Goal: Task Accomplishment & Management: Manage account settings

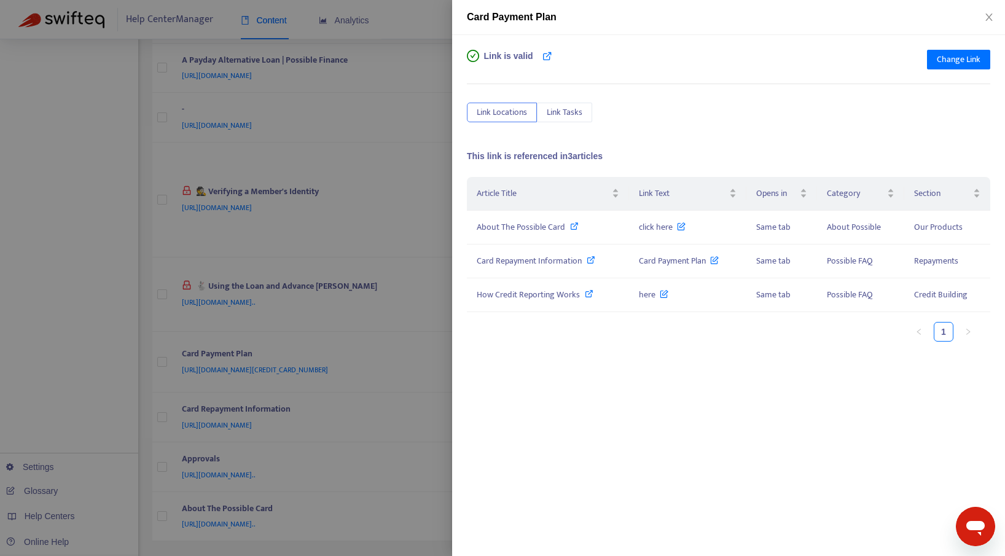
click at [387, 43] on div at bounding box center [502, 278] width 1005 height 556
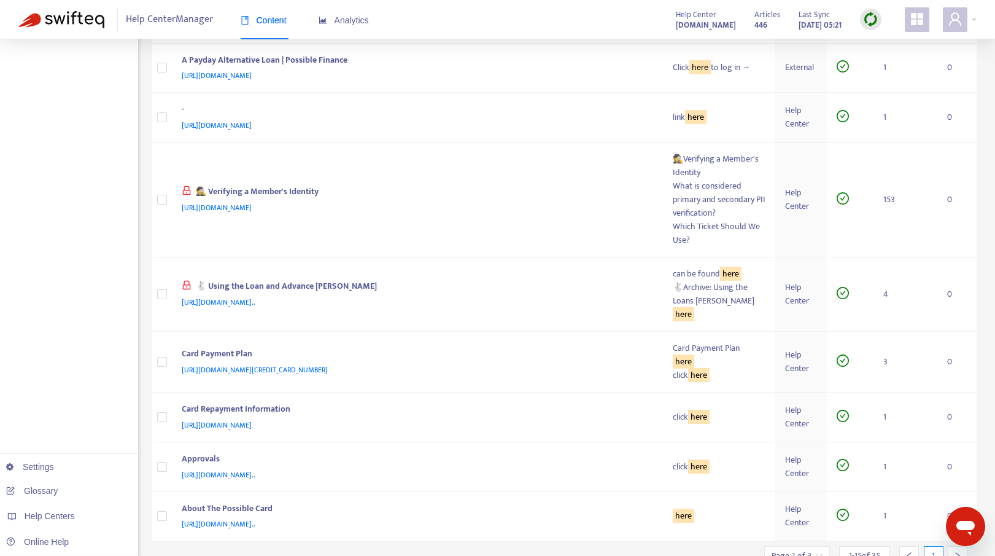
click at [927, 18] on span at bounding box center [917, 19] width 25 height 25
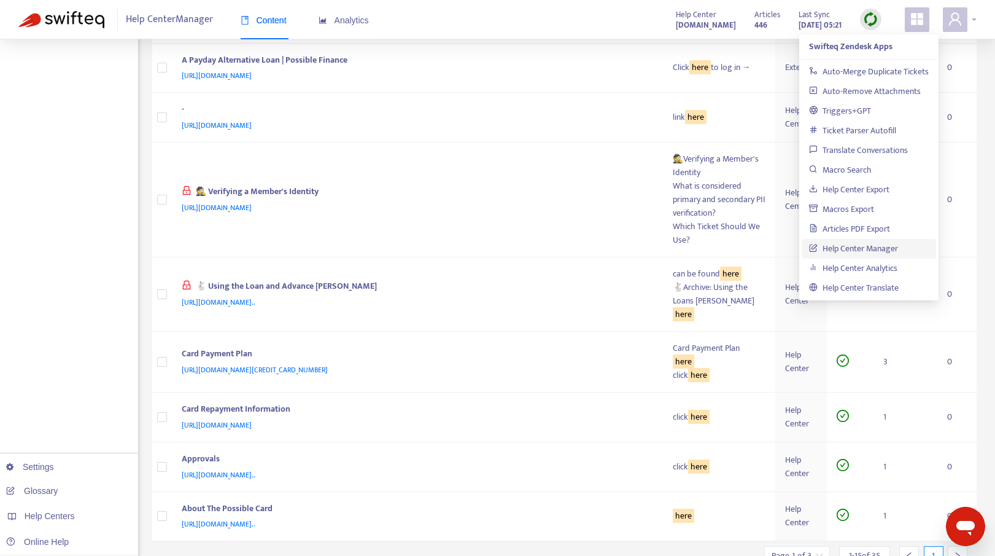
click at [955, 17] on icon "user" at bounding box center [955, 19] width 15 height 15
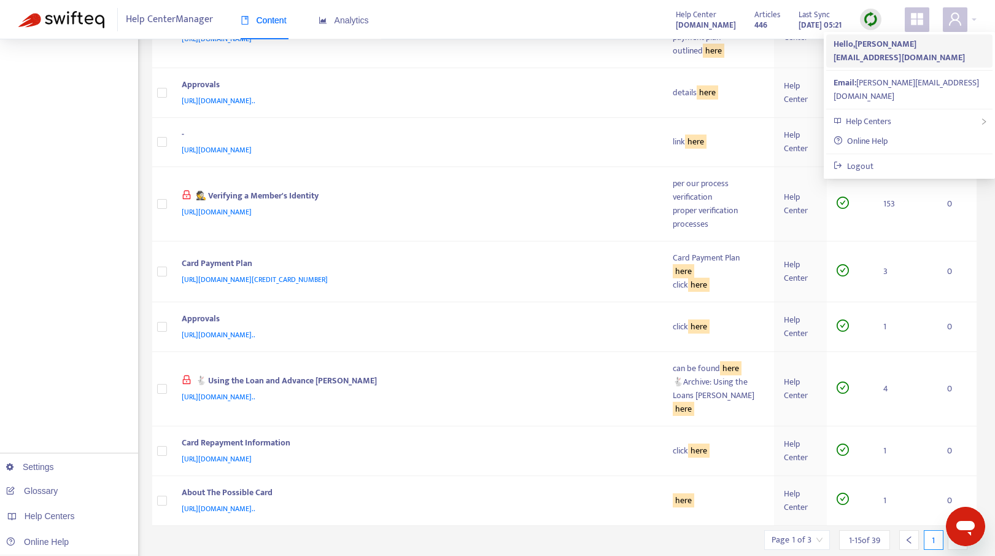
scroll to position [462, 0]
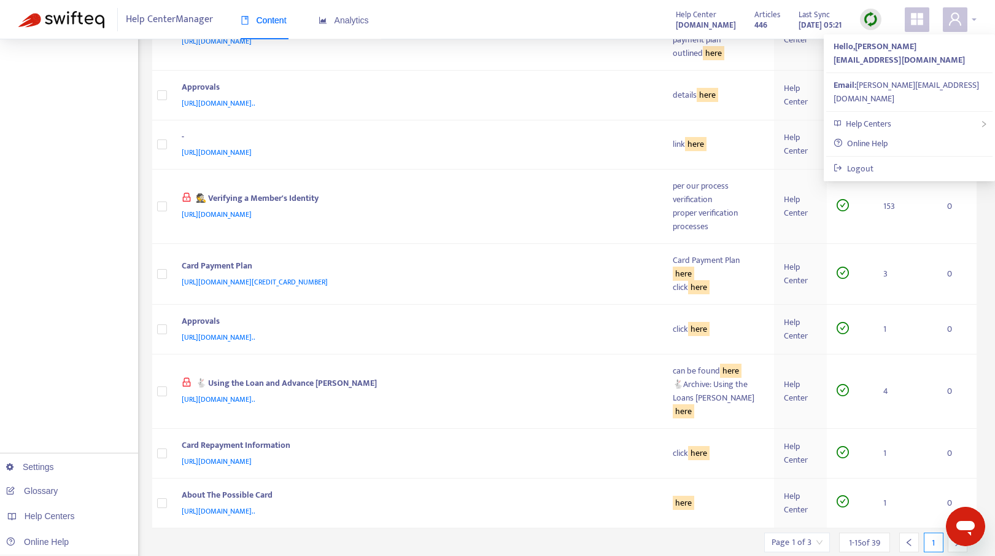
click at [959, 9] on span at bounding box center [955, 19] width 25 height 25
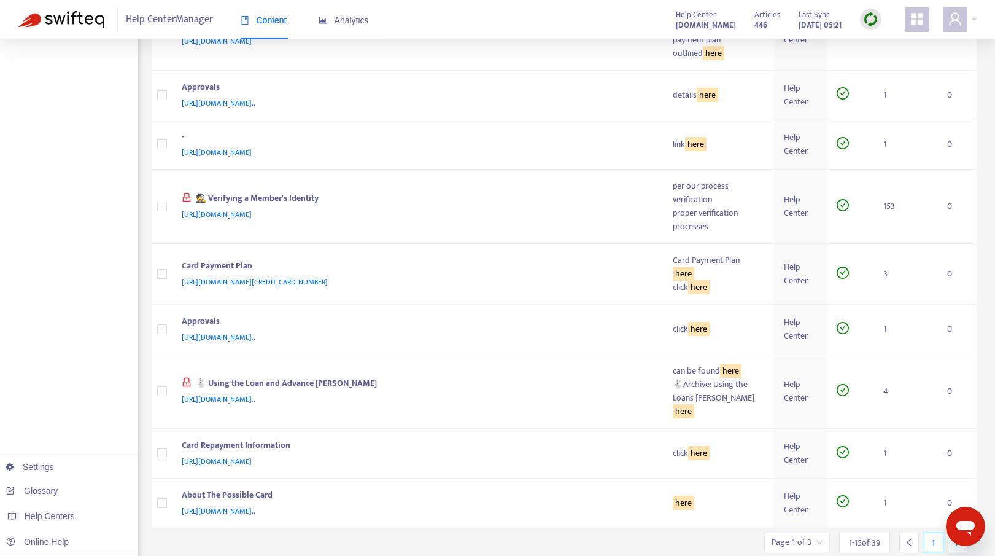
click at [918, 21] on icon "appstore" at bounding box center [917, 19] width 12 height 12
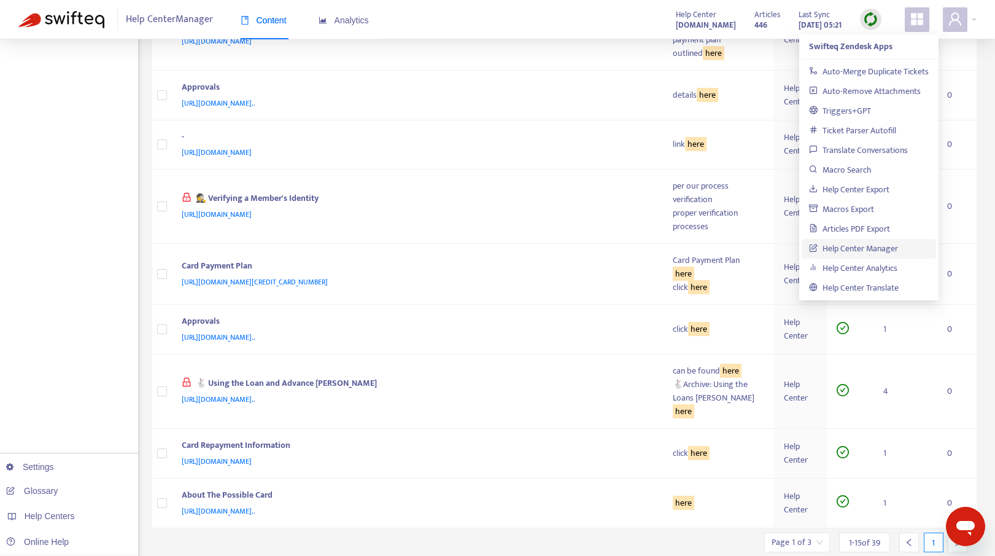
click at [918, 21] on icon "appstore" at bounding box center [917, 19] width 12 height 12
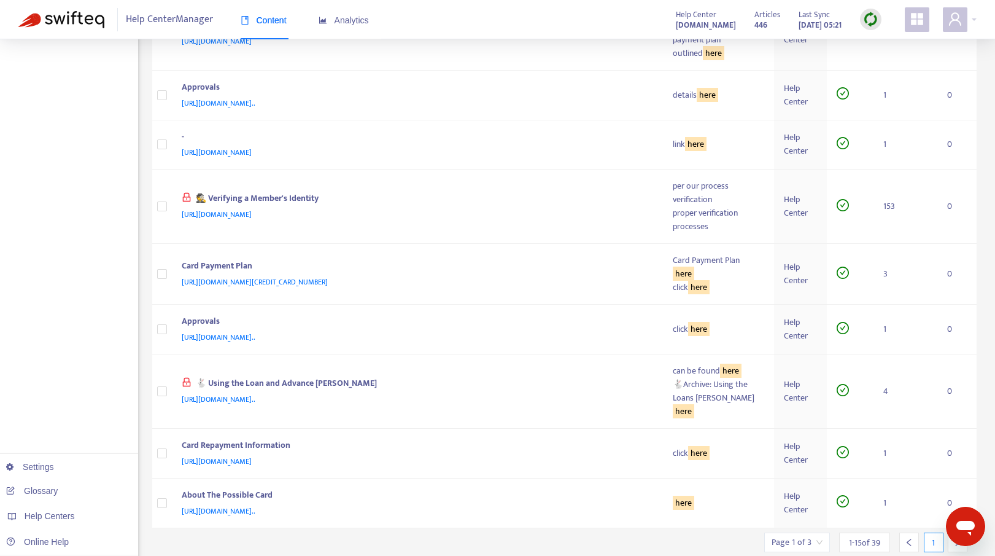
click at [54, 25] on img at bounding box center [61, 19] width 86 height 17
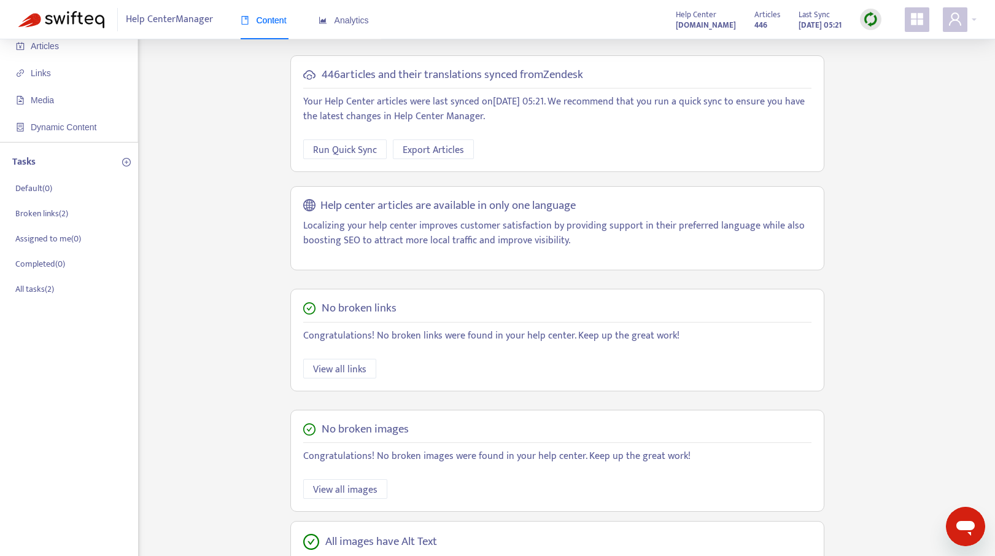
click at [54, 25] on img at bounding box center [61, 19] width 86 height 17
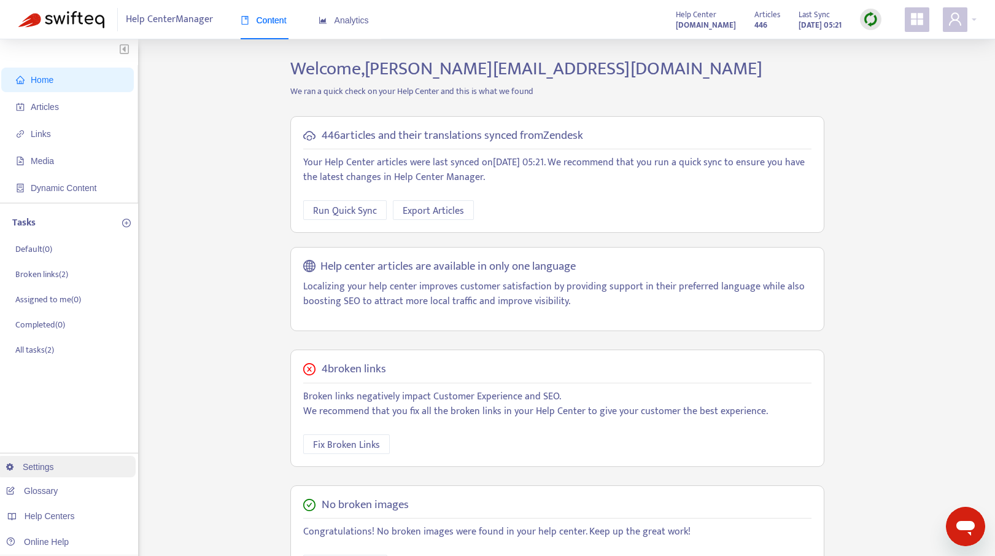
click at [36, 470] on link "Settings" at bounding box center [30, 467] width 48 height 10
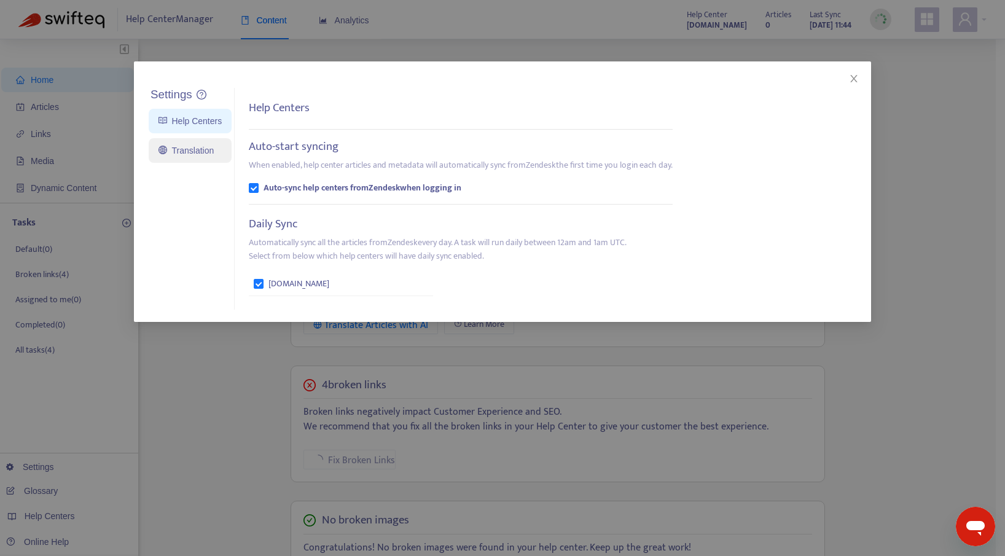
click at [175, 155] on link "Translation" at bounding box center [185, 151] width 55 height 10
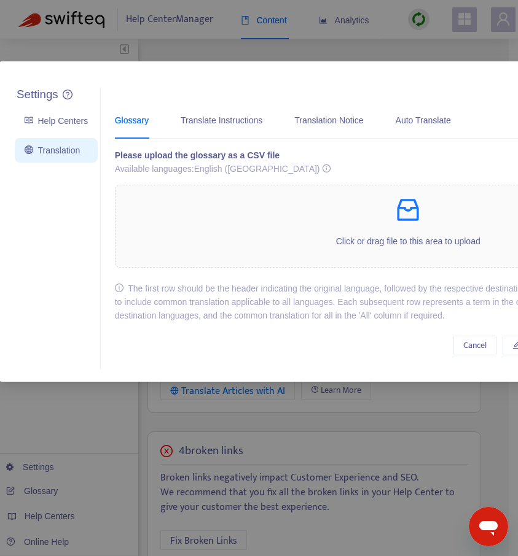
click at [268, 55] on div "Settings Help Centers Translation Settings Glossary Translate Instructions Tran…" at bounding box center [259, 278] width 518 height 556
